Goal: Check status: Check status

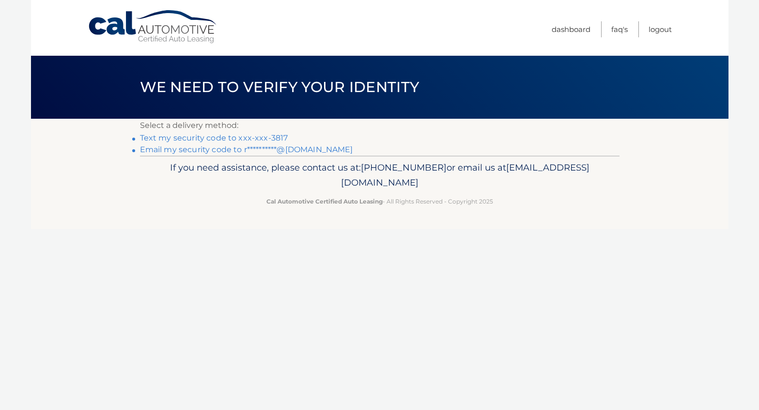
click at [240, 137] on link "Text my security code to xxx-xxx-3817" at bounding box center [214, 137] width 148 height 9
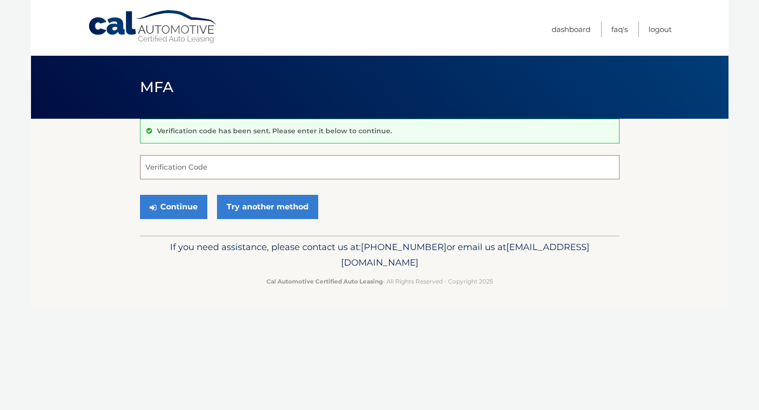
click at [216, 164] on input "Verification Code" at bounding box center [380, 167] width 480 height 24
type input "692408"
click at [173, 206] on button "Continue" at bounding box center [173, 207] width 67 height 24
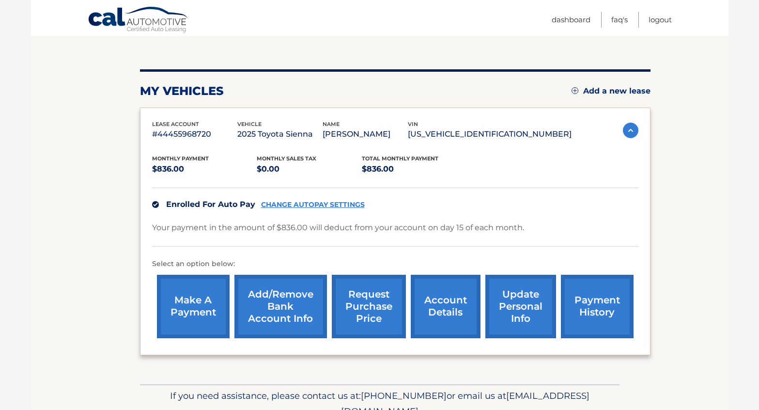
scroll to position [91, 0]
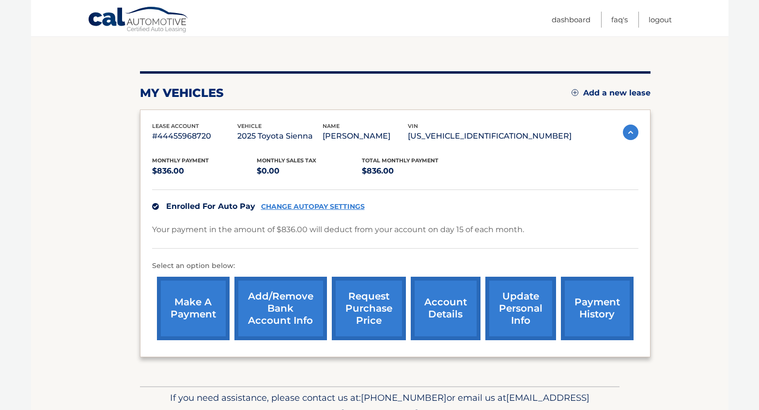
click at [591, 313] on link "payment history" at bounding box center [597, 308] width 73 height 63
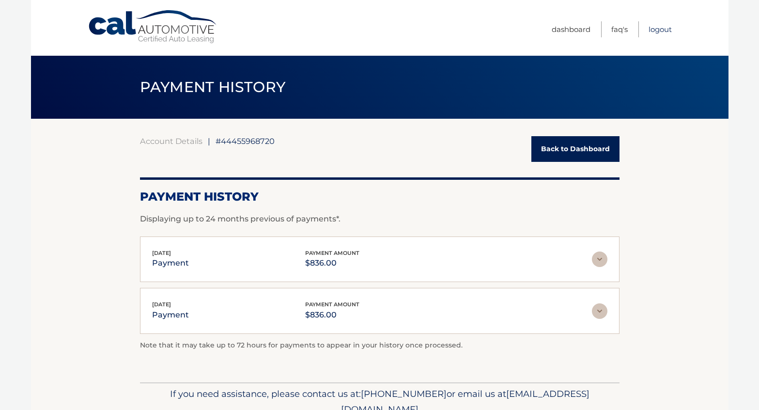
click at [658, 28] on link "Logout" at bounding box center [660, 29] width 23 height 16
